Goal: Task Accomplishment & Management: Manage account settings

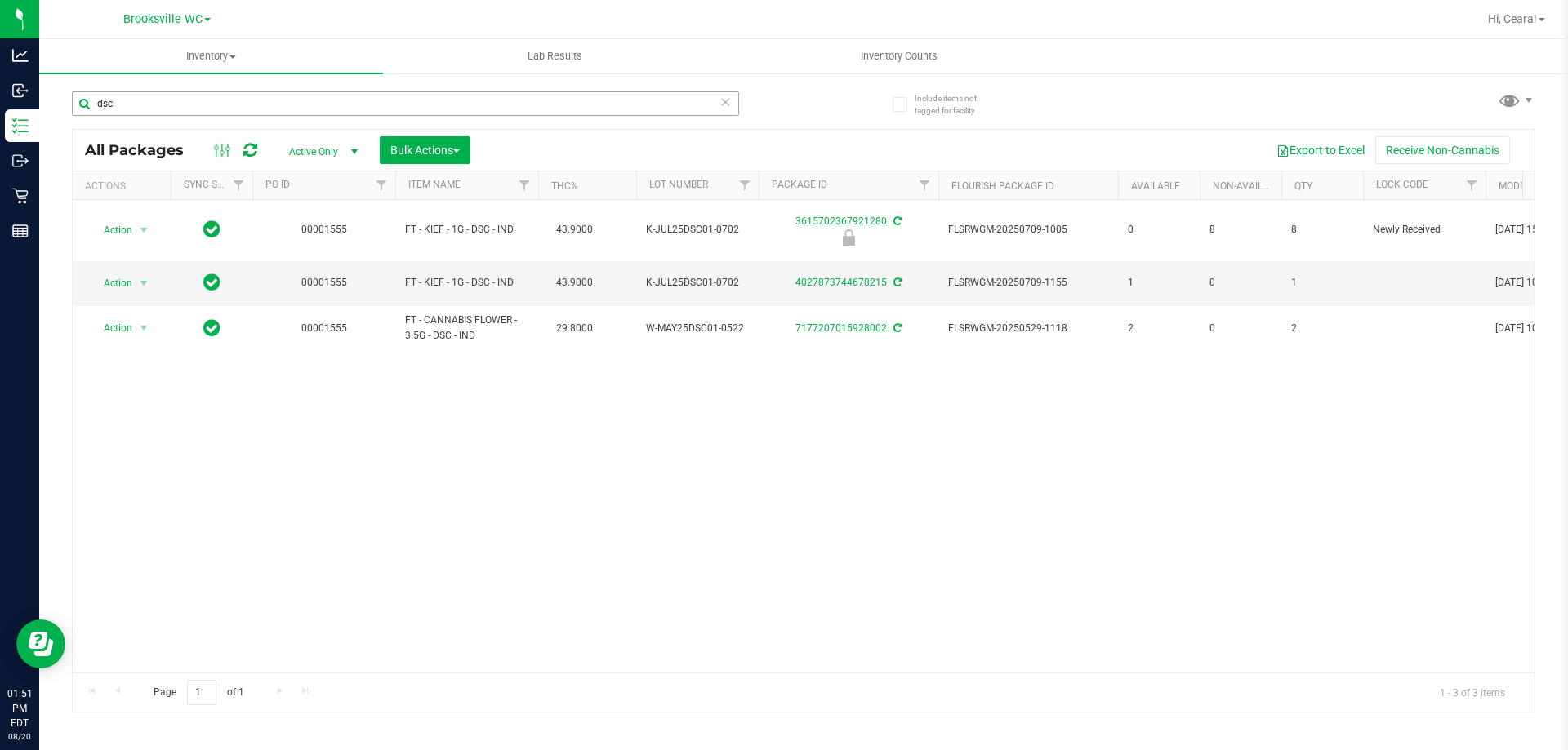
drag, startPoint x: 204, startPoint y: 107, endPoint x: 161, endPoint y: 109, distance: 43.0
click at [161, 109] on input "dsc" at bounding box center [405, 103] width 667 height 25
click at [124, 106] on input "dsc" at bounding box center [405, 103] width 667 height 25
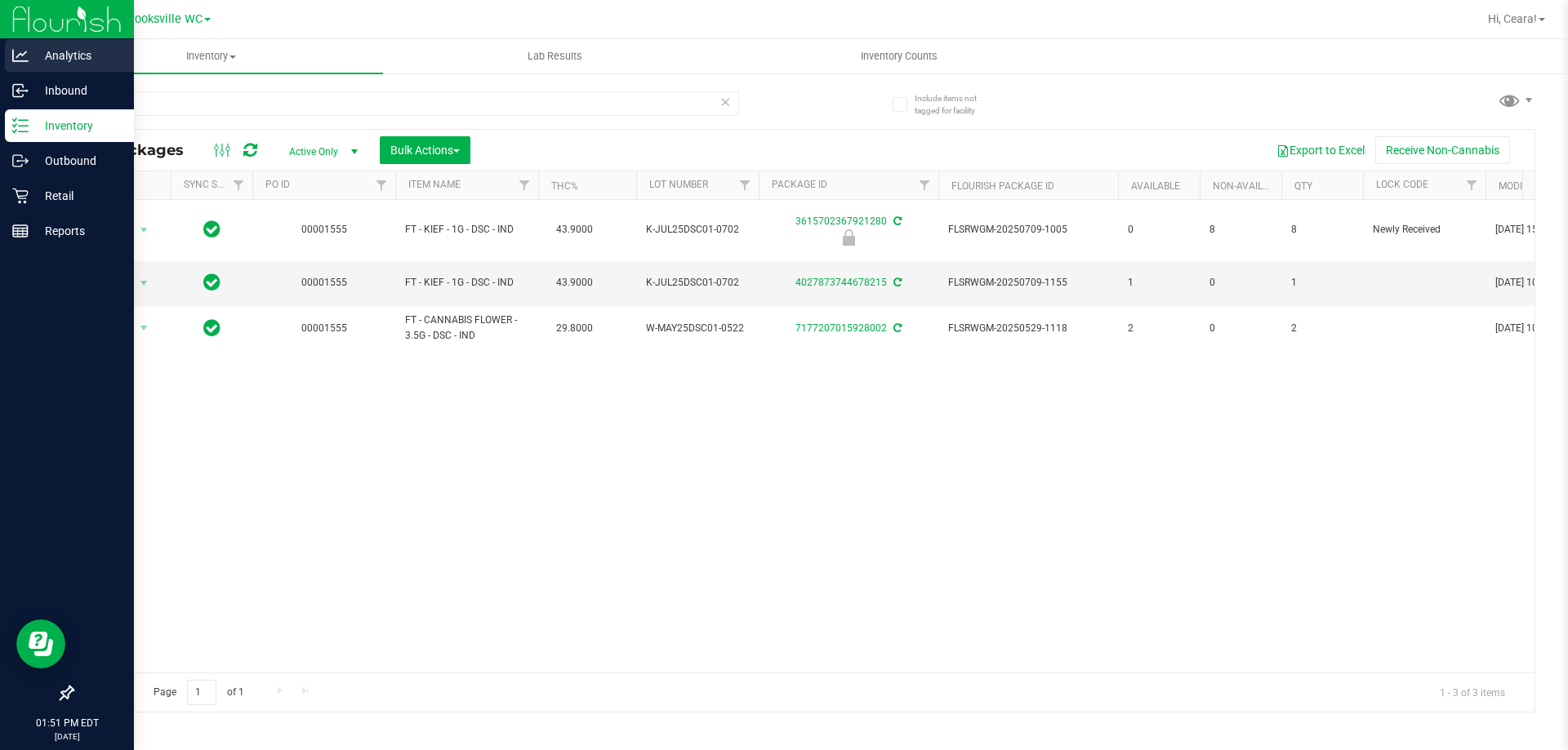
drag, startPoint x: 127, startPoint y: 106, endPoint x: 0, endPoint y: 49, distance: 139.2
click at [0, 24] on div "Analytics Inbound Inventory Outbound Retail Reports 01:51 PM EDT [DATE] 08/20 B…" at bounding box center [784, 375] width 1568 height 750
type input "dsc"
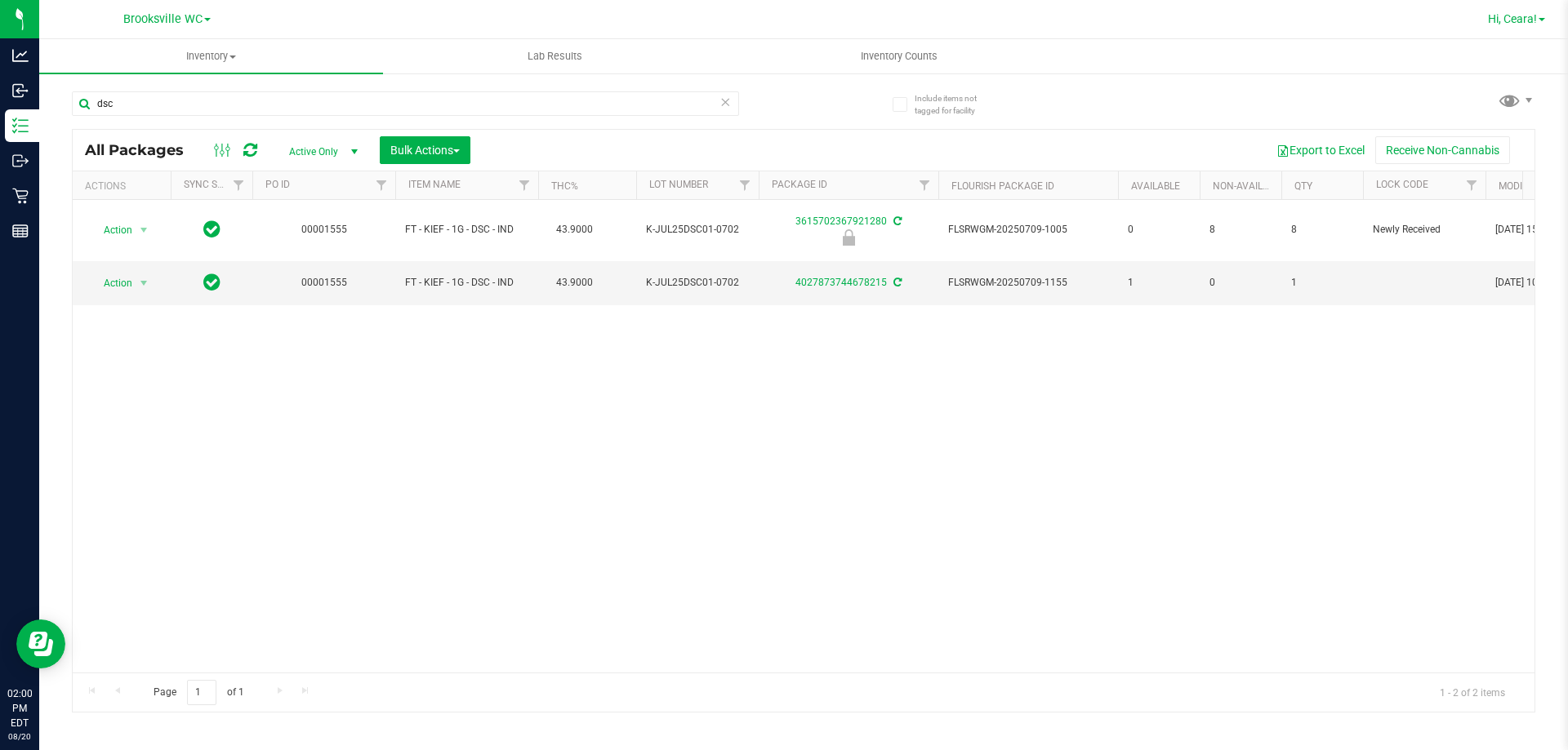
click at [1514, 20] on span "Hi, Ceara!" at bounding box center [1513, 18] width 49 height 13
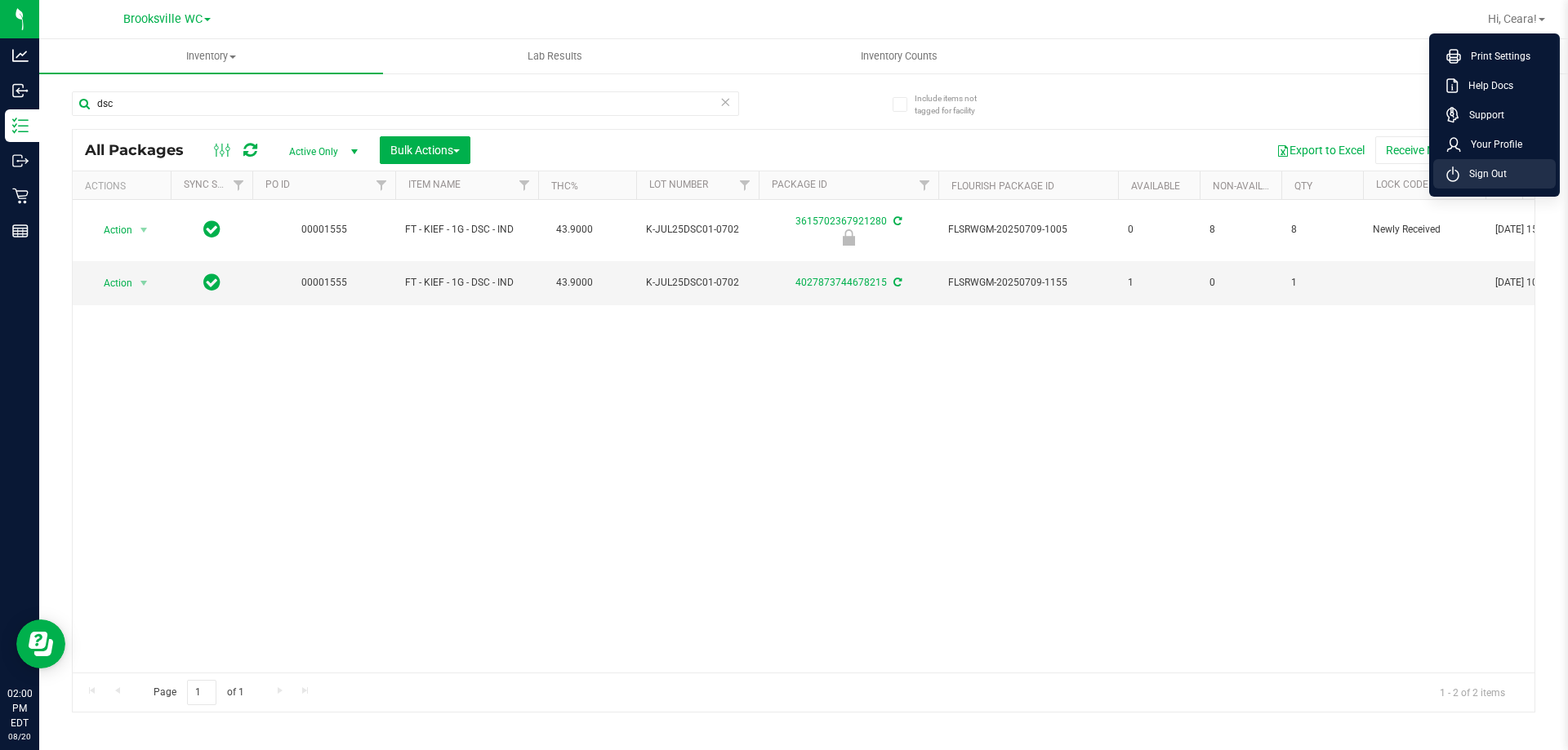
click at [1488, 170] on span "Sign Out" at bounding box center [1483, 174] width 48 height 16
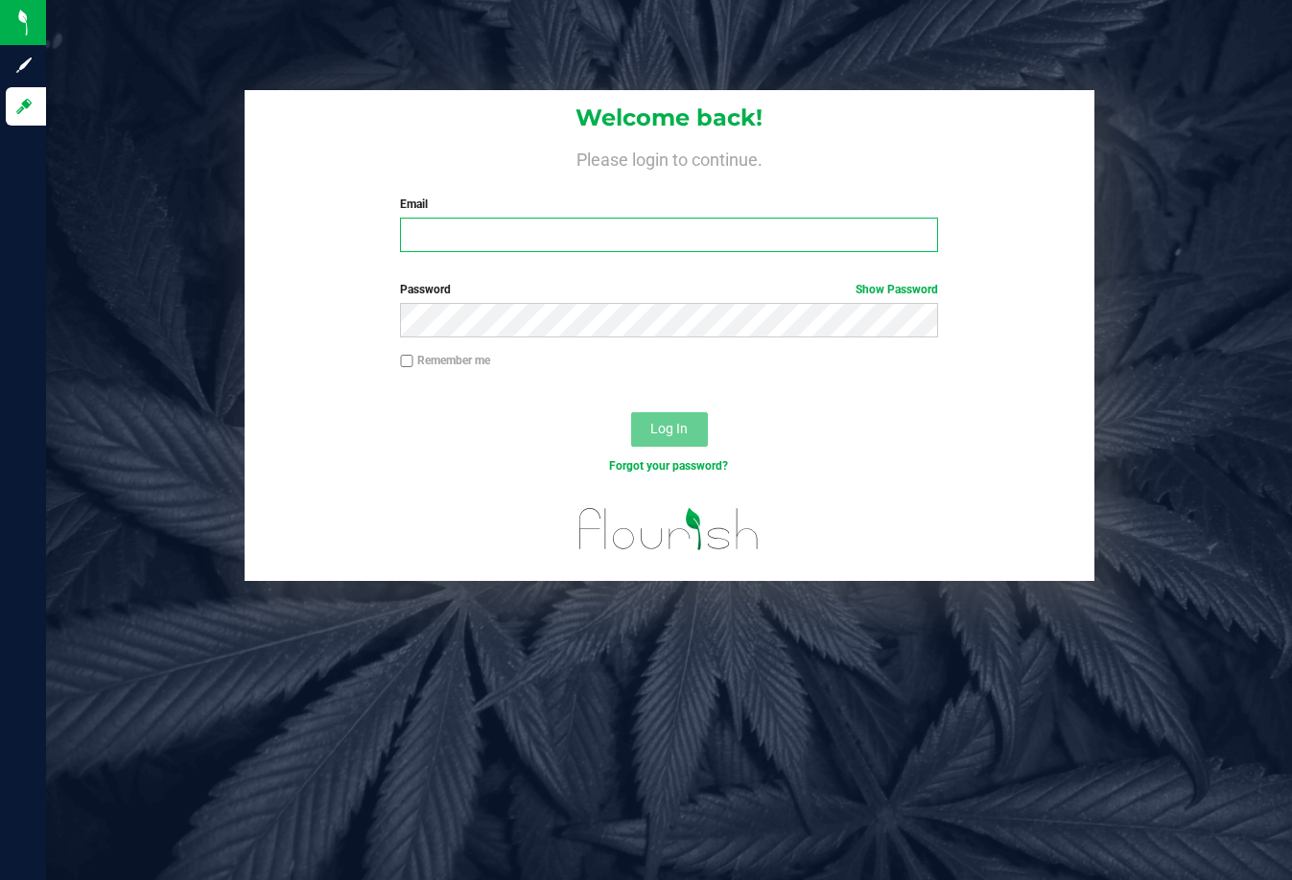
click at [448, 229] on input "Email" at bounding box center [669, 235] width 538 height 35
type input "gaguillen@liveparallel.com"
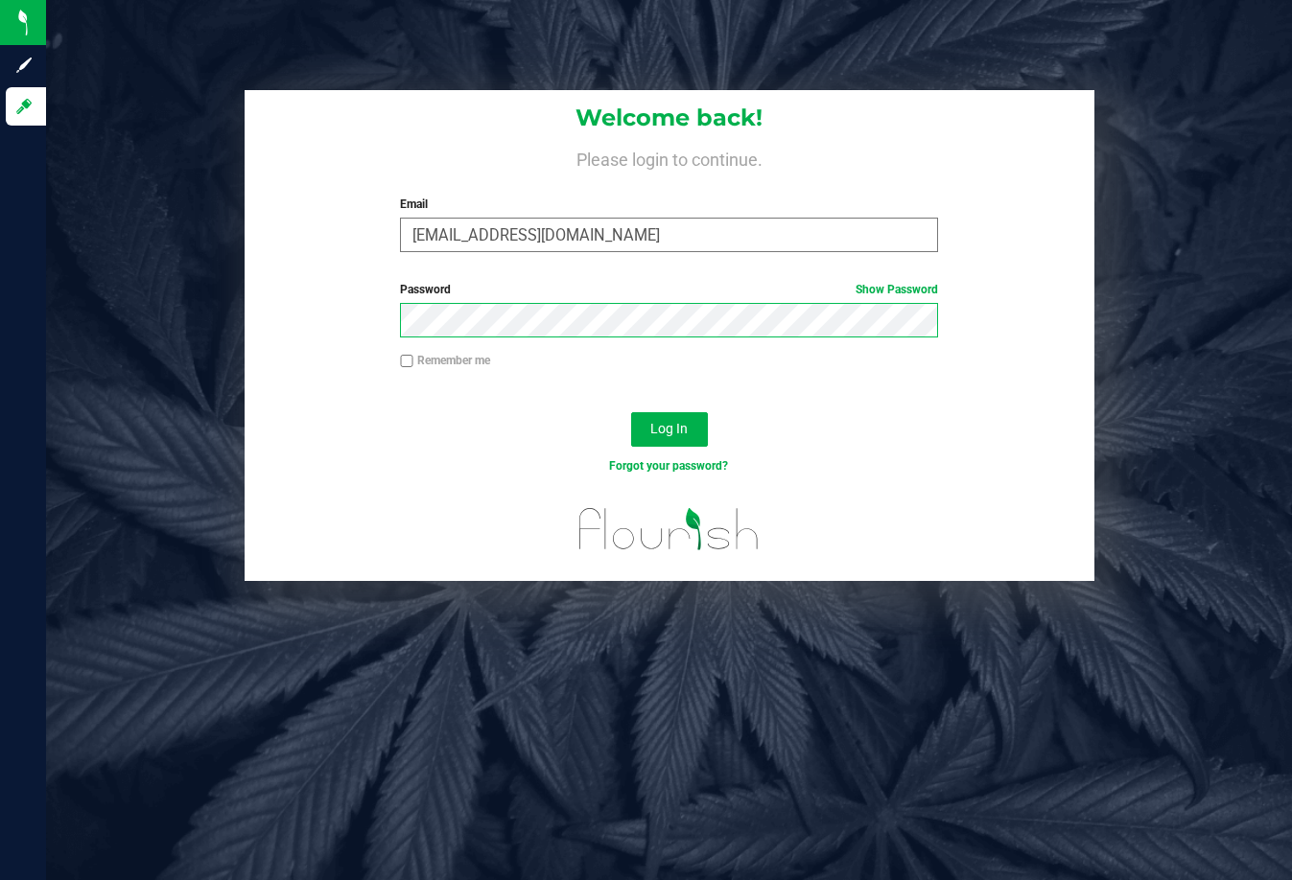
click at [631, 412] on button "Log In" at bounding box center [669, 429] width 77 height 35
